Goal: Transaction & Acquisition: Obtain resource

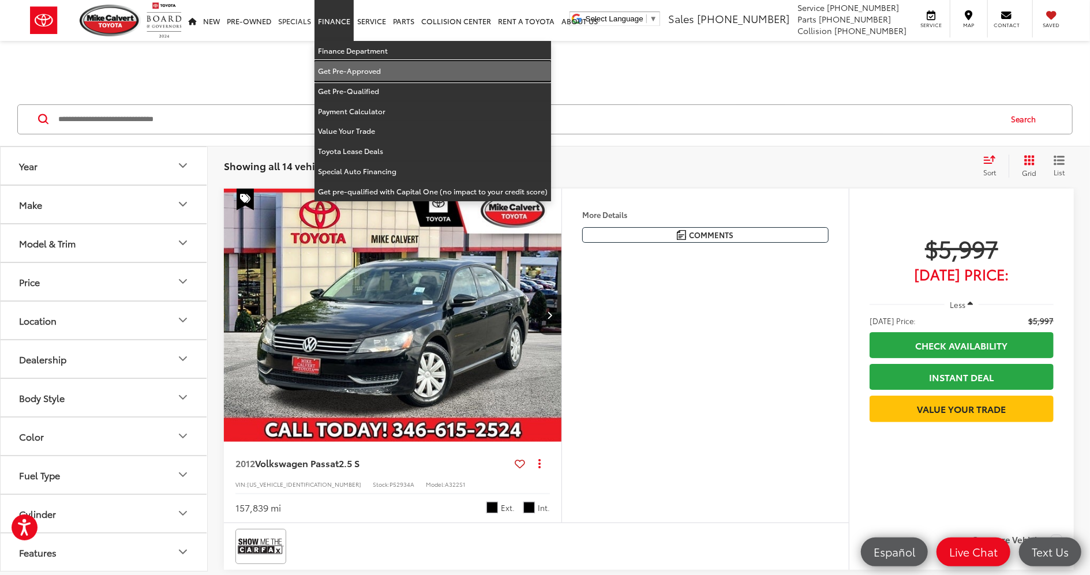
drag, startPoint x: 338, startPoint y: 65, endPoint x: 303, endPoint y: 8, distance: 66.3
click at [338, 65] on link "Get Pre-Approved" at bounding box center [432, 71] width 237 height 20
